Goal: Obtain resource: Obtain resource

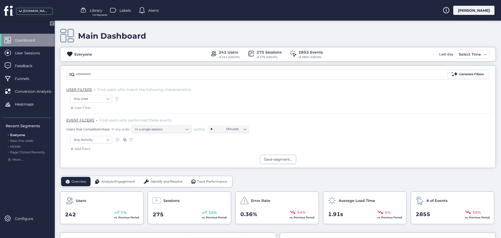
scroll to position [78, 0]
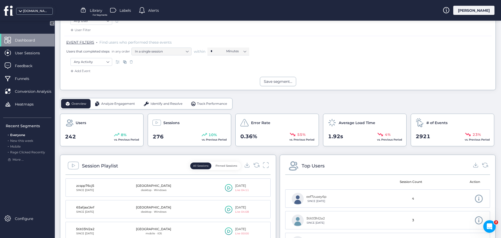
scroll to position [78, 0]
click at [116, 102] on span "Analyze Engagement" at bounding box center [118, 103] width 34 height 5
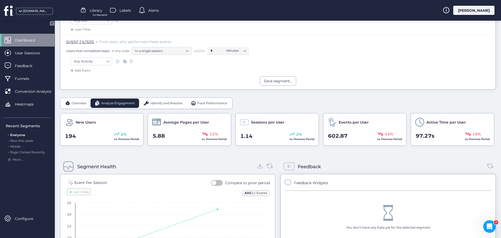
click at [170, 104] on span "Identify and Resolve" at bounding box center [167, 103] width 32 height 5
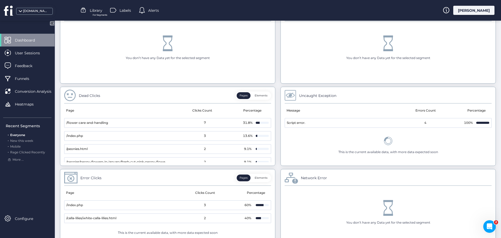
scroll to position [198, 0]
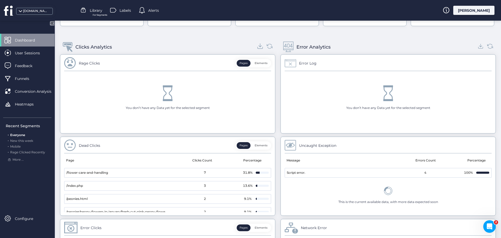
click at [258, 47] on icon at bounding box center [260, 46] width 7 height 7
click at [477, 49] on icon at bounding box center [480, 46] width 7 height 7
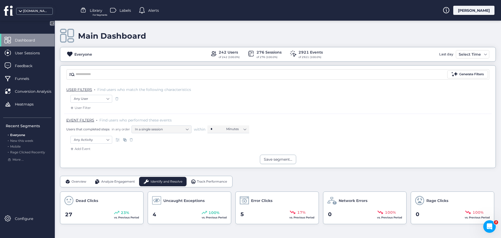
click at [204, 182] on span "Track Performance" at bounding box center [212, 181] width 30 height 5
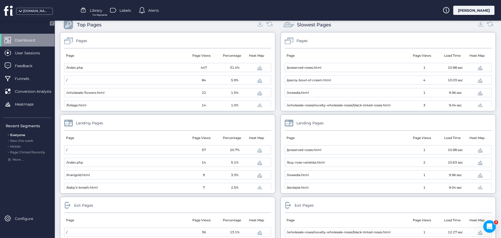
scroll to position [105, 0]
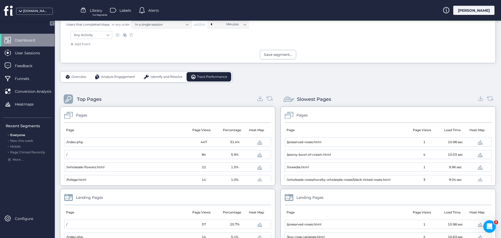
click at [260, 97] on icon at bounding box center [260, 97] width 0 height 3
click at [477, 99] on icon at bounding box center [480, 98] width 7 height 7
